Goal: Information Seeking & Learning: Learn about a topic

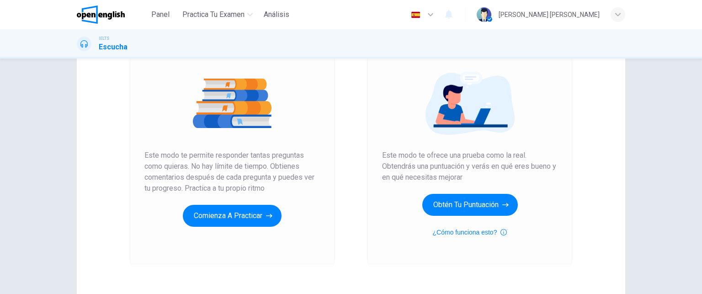
scroll to position [98, 0]
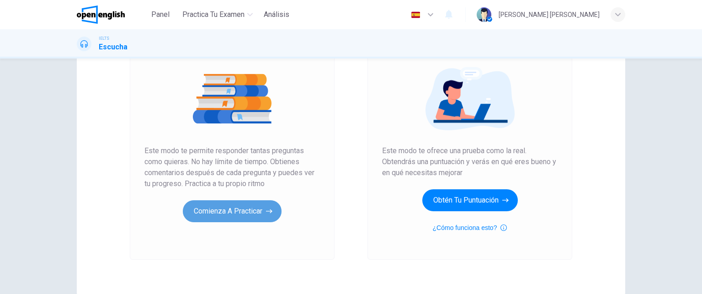
click at [251, 214] on button "Comienza a practicar" at bounding box center [232, 211] width 99 height 22
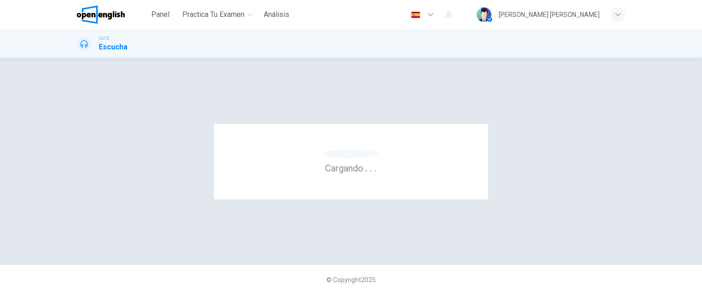
scroll to position [0, 0]
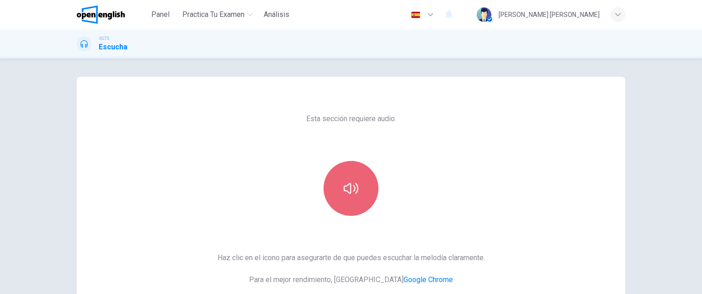
click at [356, 190] on icon "button" at bounding box center [351, 188] width 15 height 11
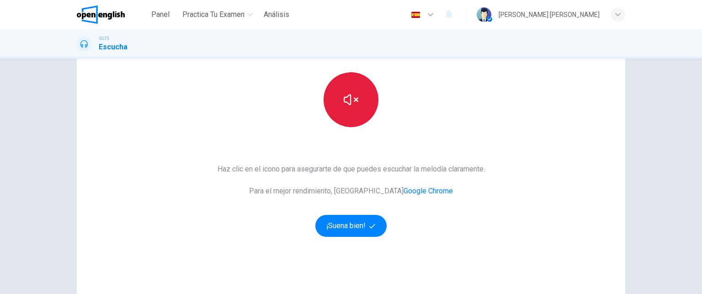
scroll to position [99, 0]
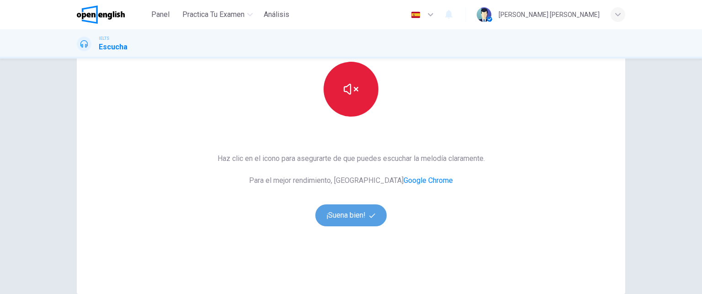
click at [354, 219] on button "¡Suena bien!" at bounding box center [351, 215] width 71 height 22
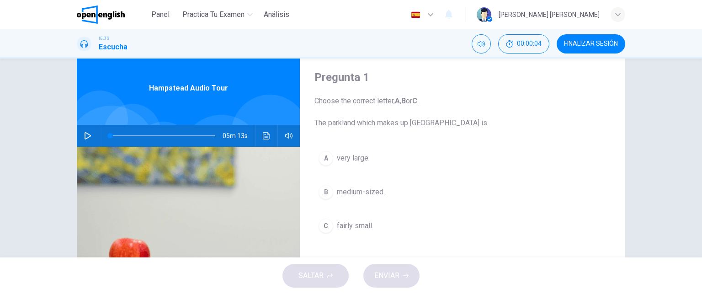
scroll to position [26, 0]
drag, startPoint x: 475, startPoint y: 121, endPoint x: 291, endPoint y: 118, distance: 183.8
click at [291, 118] on div "Pregunta 1 Choose the correct letter, A , B or C . The parkland which makes up …" at bounding box center [351, 210] width 549 height 318
drag, startPoint x: 313, startPoint y: 118, endPoint x: 458, endPoint y: 114, distance: 145.5
click at [458, 114] on span "Choose the correct letter, A , B or C . The parkland which makes up [GEOGRAPHIC…" at bounding box center [463, 111] width 296 height 33
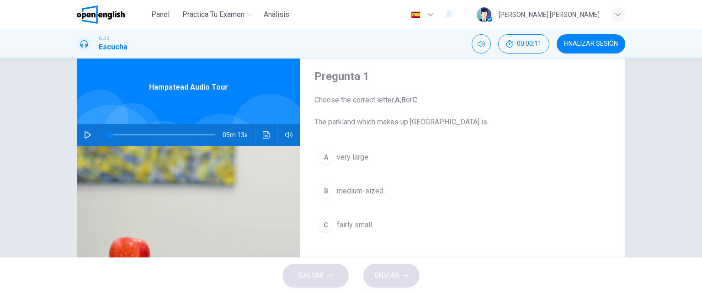
click at [487, 124] on span "Choose the correct letter, A , B or C . The parkland which makes up [GEOGRAPHIC…" at bounding box center [463, 111] width 296 height 33
click at [438, 110] on span "Choose the correct letter, A , B or C . The parkland which makes up [GEOGRAPHIC…" at bounding box center [463, 111] width 296 height 33
click at [86, 136] on icon "button" at bounding box center [88, 134] width 6 height 7
type input "*"
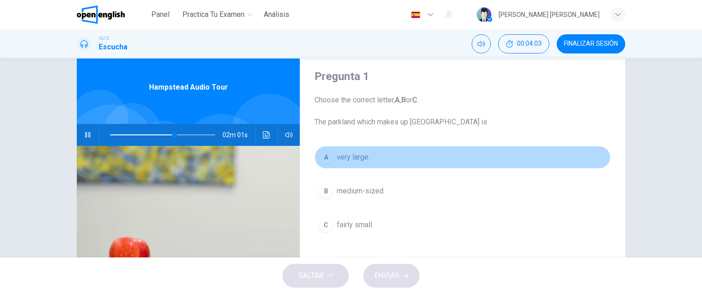
click at [327, 153] on div "A" at bounding box center [326, 157] width 15 height 15
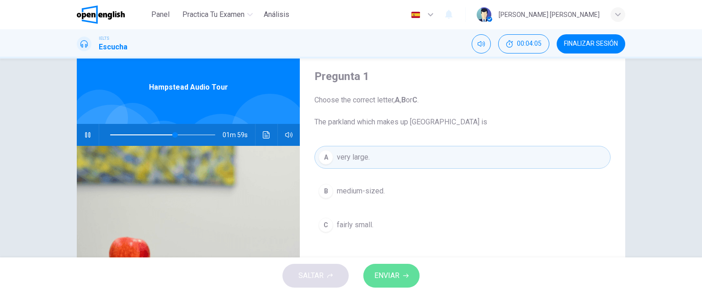
click at [386, 278] on span "ENVIAR" at bounding box center [387, 275] width 25 height 13
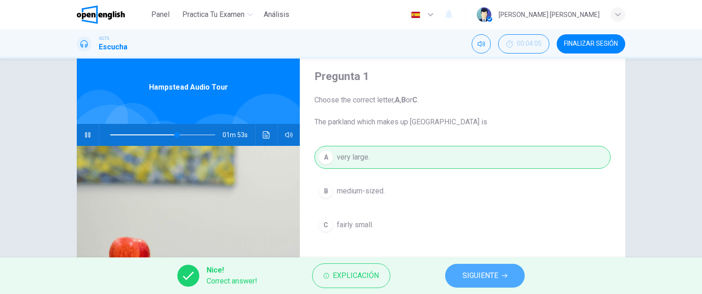
click at [487, 277] on span "SIGUIENTE" at bounding box center [481, 275] width 36 height 13
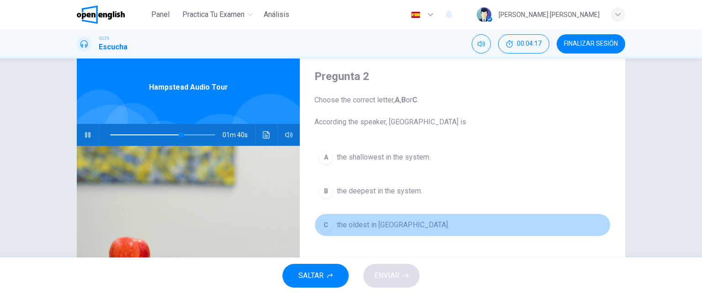
click at [323, 224] on div "C" at bounding box center [326, 225] width 15 height 15
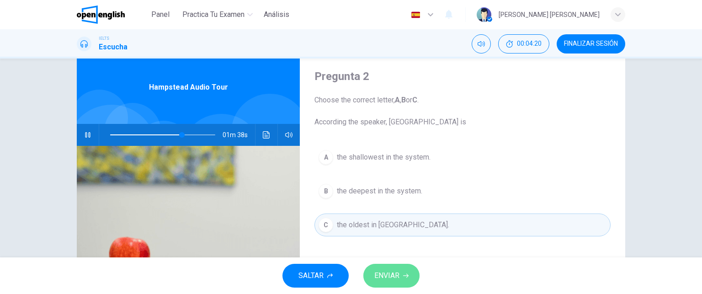
click at [392, 282] on span "ENVIAR" at bounding box center [387, 275] width 25 height 13
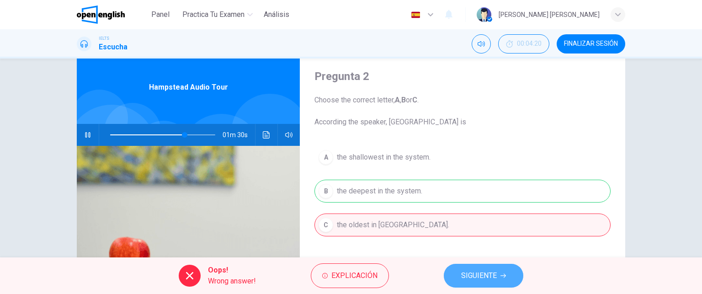
click at [492, 281] on span "SIGUIENTE" at bounding box center [479, 275] width 36 height 13
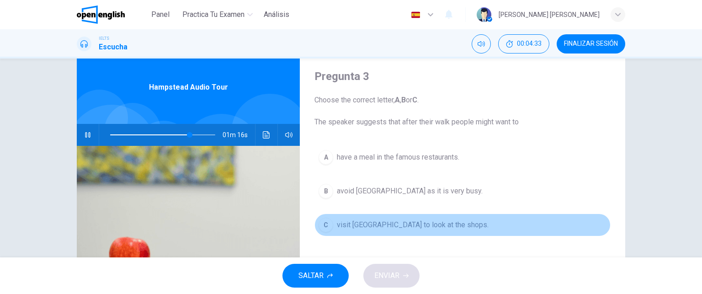
click at [326, 224] on div "C" at bounding box center [326, 225] width 15 height 15
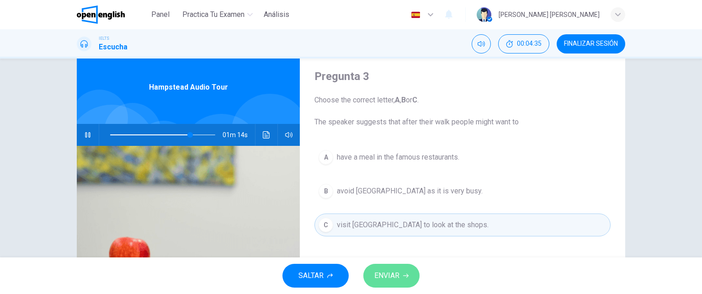
click at [395, 277] on span "ENVIAR" at bounding box center [387, 275] width 25 height 13
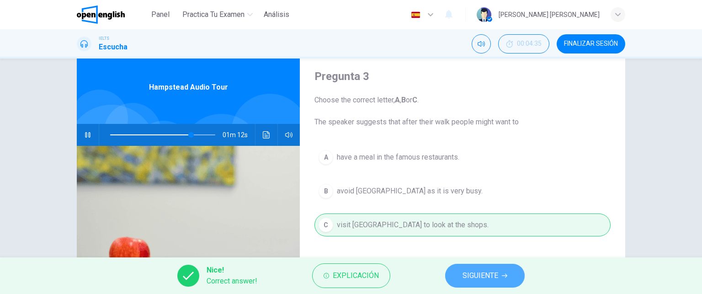
click at [477, 281] on span "SIGUIENTE" at bounding box center [481, 275] width 36 height 13
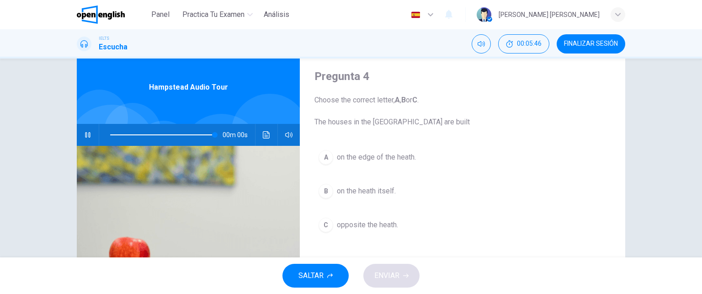
type input "*"
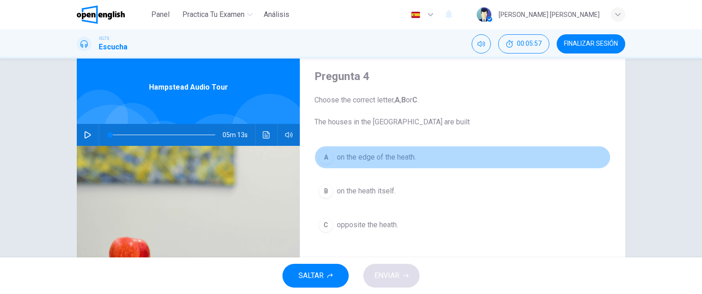
click at [326, 155] on div "A" at bounding box center [326, 157] width 15 height 15
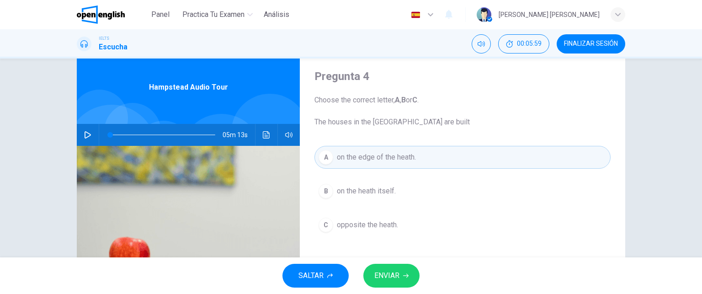
click at [392, 276] on span "ENVIAR" at bounding box center [387, 275] width 25 height 13
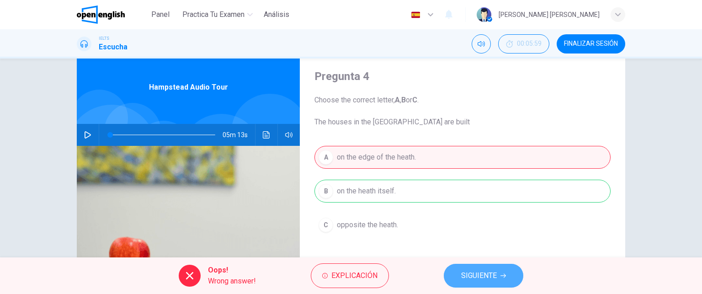
click at [474, 274] on span "SIGUIENTE" at bounding box center [479, 275] width 36 height 13
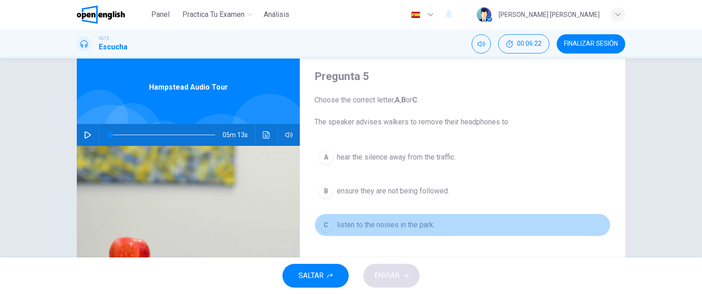
click at [324, 221] on div "C" at bounding box center [326, 225] width 15 height 15
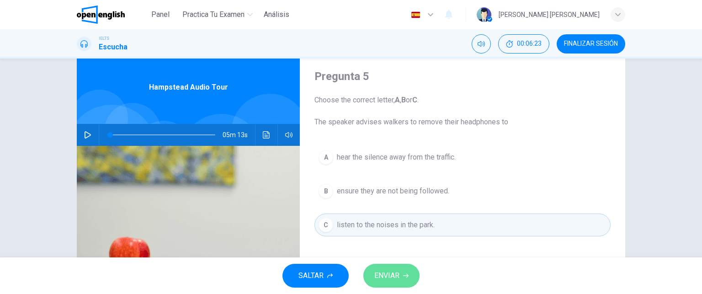
click at [390, 275] on span "ENVIAR" at bounding box center [387, 275] width 25 height 13
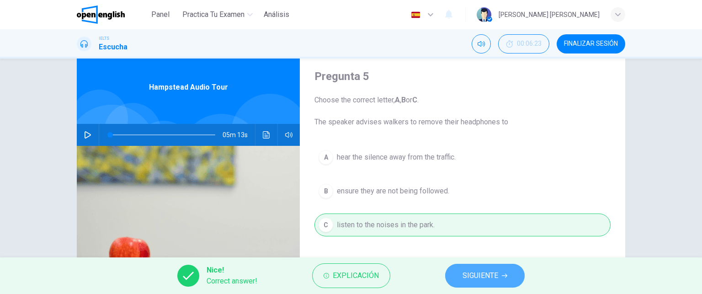
click at [477, 278] on span "SIGUIENTE" at bounding box center [481, 275] width 36 height 13
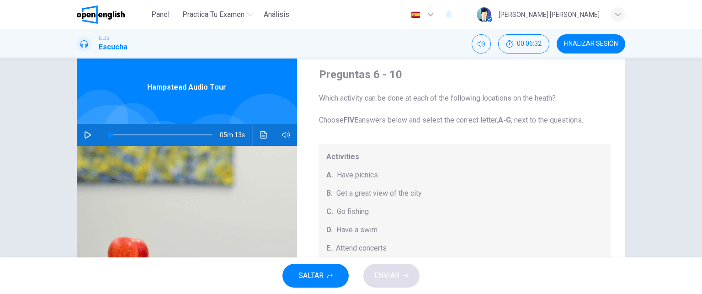
scroll to position [0, 0]
click at [615, 139] on div "Preguntas 6 - 10 Which activity can be done at each of the following locations …" at bounding box center [465, 210] width 321 height 318
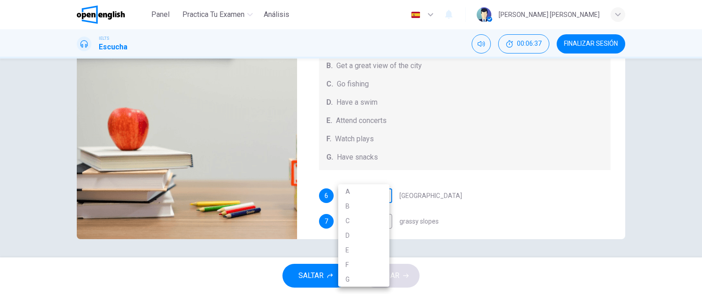
click at [374, 193] on body "This site uses cookies, as explained in our Privacy Policy . If you agree to th…" at bounding box center [351, 147] width 702 height 294
click at [470, 198] on div at bounding box center [351, 147] width 702 height 294
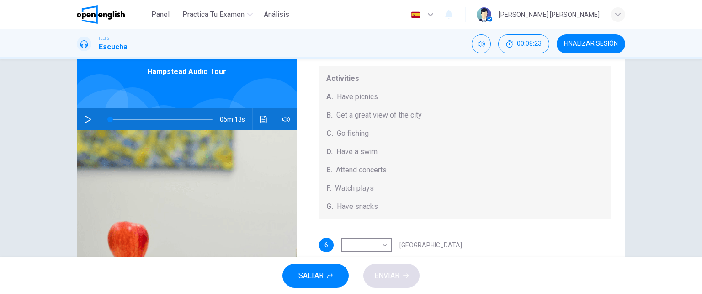
scroll to position [64, 0]
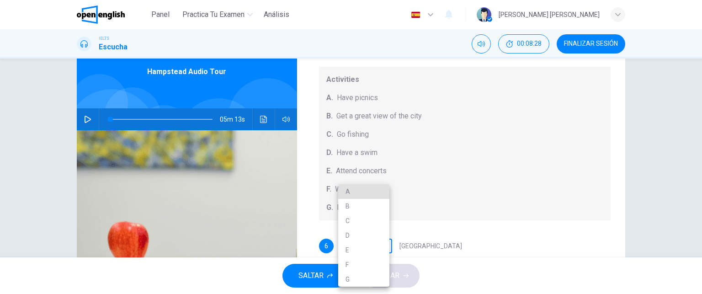
click at [346, 248] on body "This site uses cookies, as explained in our Privacy Policy . If you agree to th…" at bounding box center [351, 147] width 702 height 294
click at [357, 193] on li "A" at bounding box center [363, 191] width 51 height 15
type input "*"
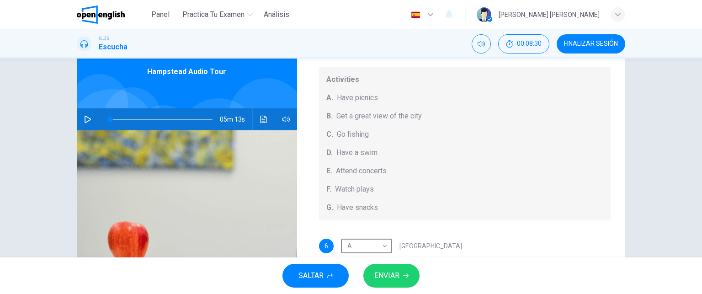
scroll to position [43, 0]
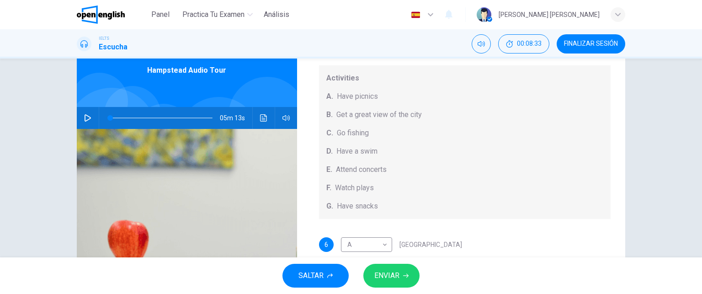
click at [422, 243] on span "[GEOGRAPHIC_DATA]" at bounding box center [431, 244] width 63 height 6
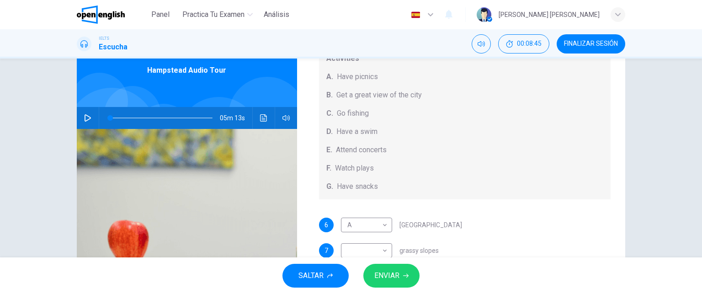
scroll to position [84, 0]
drag, startPoint x: 433, startPoint y: 223, endPoint x: 389, endPoint y: 222, distance: 43.5
click at [389, 222] on div "A * ​ [GEOGRAPHIC_DATA]" at bounding box center [401, 224] width 121 height 15
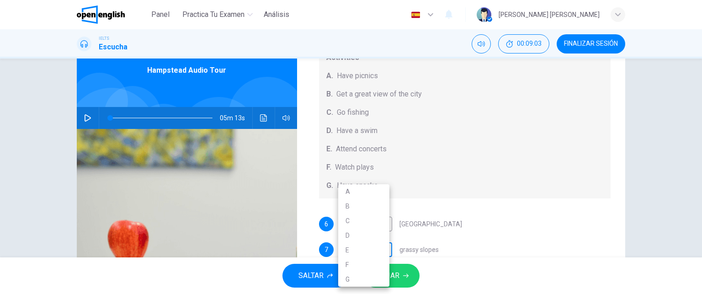
scroll to position [48, 0]
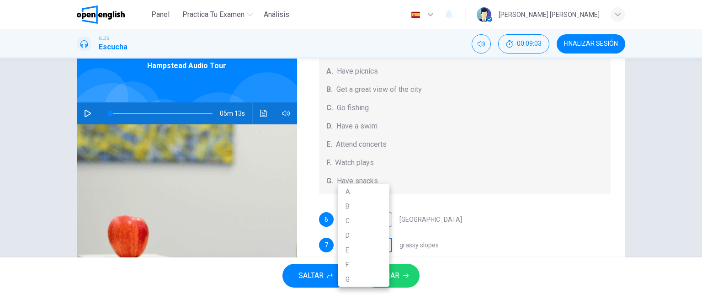
click at [385, 248] on body "This site uses cookies, as explained in our Privacy Policy . If you agree to th…" at bounding box center [351, 147] width 702 height 294
click at [458, 184] on div at bounding box center [351, 147] width 702 height 294
click at [371, 239] on body "This site uses cookies, as explained in our Privacy Policy . If you agree to th…" at bounding box center [351, 147] width 702 height 294
click at [368, 245] on li "E" at bounding box center [363, 250] width 51 height 15
type input "*"
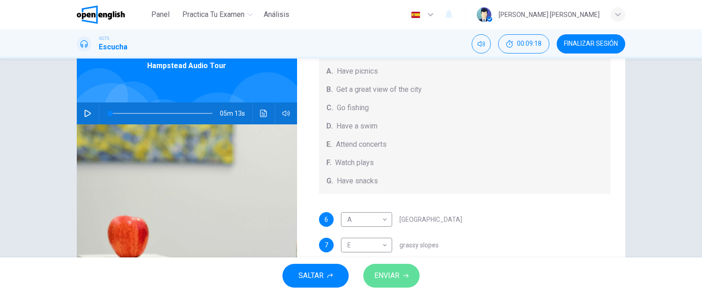
click at [388, 275] on span "ENVIAR" at bounding box center [387, 275] width 25 height 13
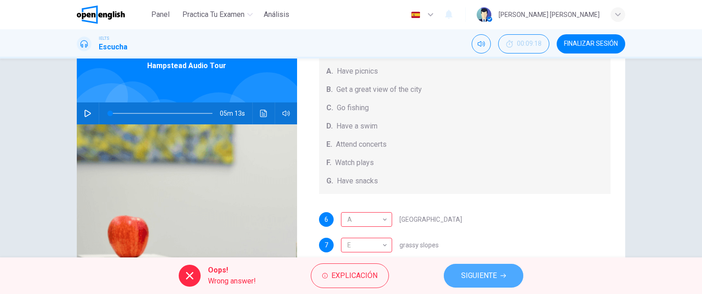
click at [476, 277] on span "SIGUIENTE" at bounding box center [479, 275] width 36 height 13
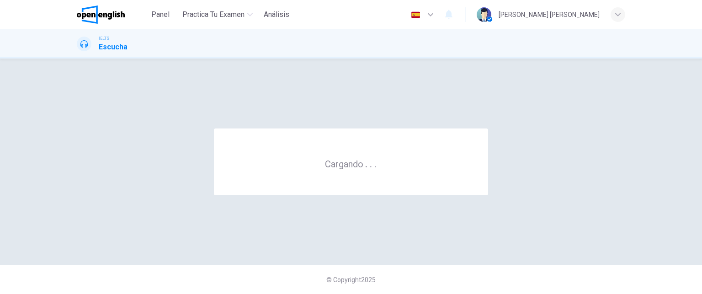
scroll to position [0, 0]
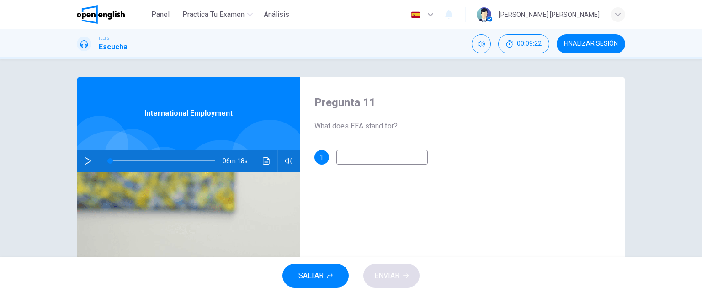
click at [362, 160] on input at bounding box center [382, 157] width 91 height 15
click at [315, 275] on span "SALTAR" at bounding box center [311, 275] width 25 height 13
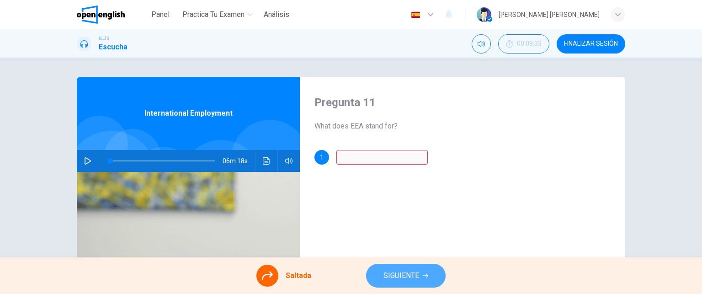
click at [414, 282] on button "SIGUIENTE" at bounding box center [406, 276] width 80 height 24
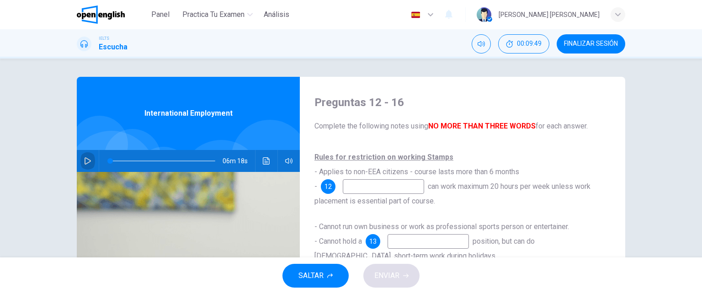
click at [84, 159] on icon "button" at bounding box center [87, 160] width 7 height 7
drag, startPoint x: 485, startPoint y: 316, endPoint x: 412, endPoint y: 212, distance: 126.5
click at [412, 212] on div "Rules for restriction on working Stamps - Applies to non-EEA citizens - course …" at bounding box center [463, 298] width 296 height 296
click at [524, 198] on div "Rules for restriction on working Stamps - Applies to non-EEA citizens - course …" at bounding box center [463, 179] width 296 height 59
click at [329, 276] on icon "button" at bounding box center [329, 275] width 5 height 5
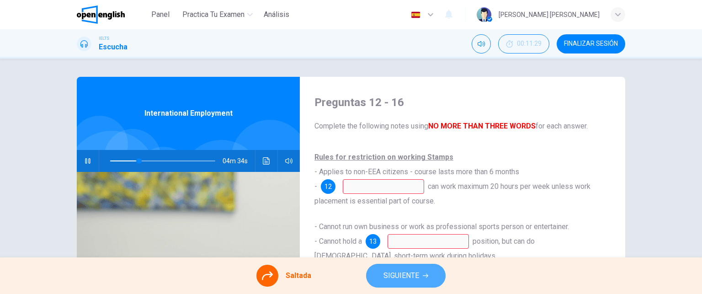
click at [423, 279] on button "SIGUIENTE" at bounding box center [406, 276] width 80 height 24
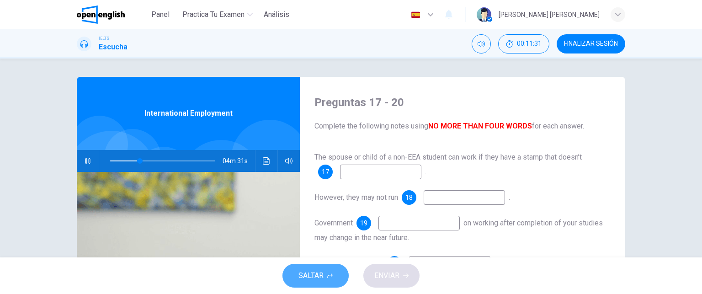
click at [334, 270] on button "SALTAR" at bounding box center [316, 276] width 66 height 24
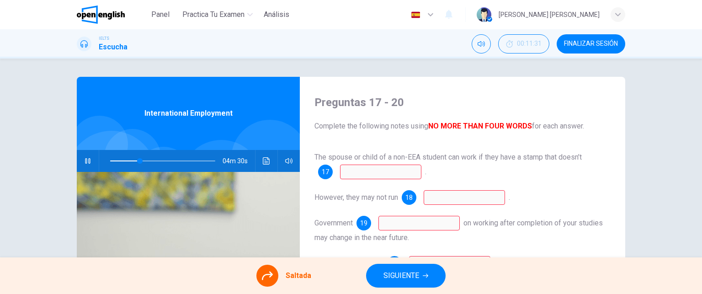
type input "**"
click at [401, 273] on span "SIGUIENTE" at bounding box center [402, 275] width 36 height 13
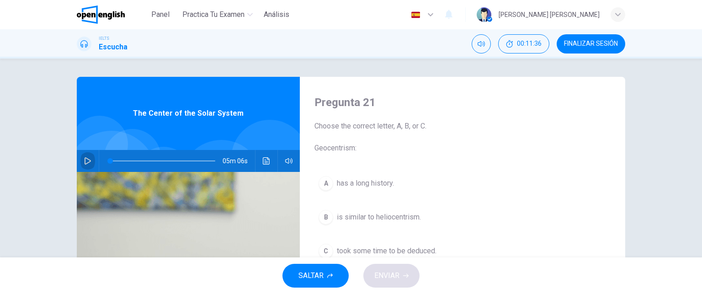
click at [85, 163] on icon "button" at bounding box center [88, 160] width 6 height 7
type input "*"
click at [161, 15] on span "Panel" at bounding box center [160, 14] width 18 height 11
